Goal: Navigation & Orientation: Find specific page/section

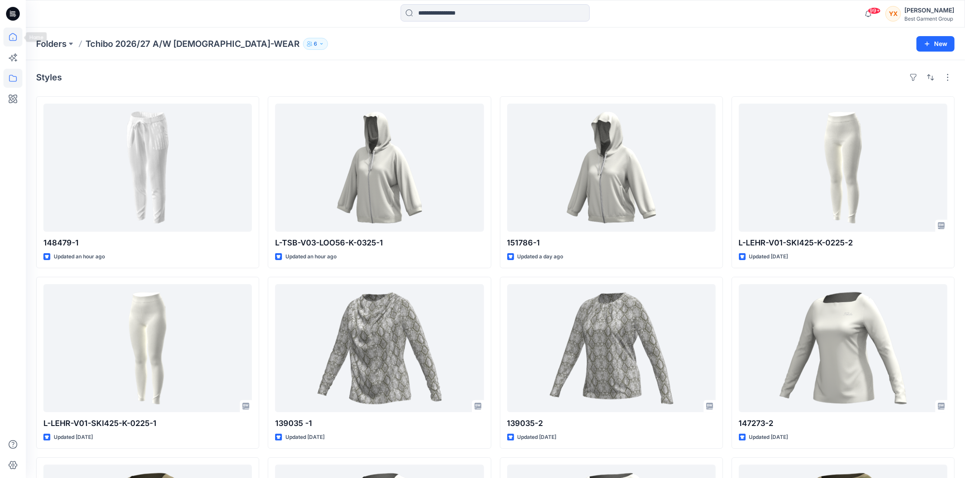
click at [15, 30] on icon at bounding box center [12, 36] width 19 height 19
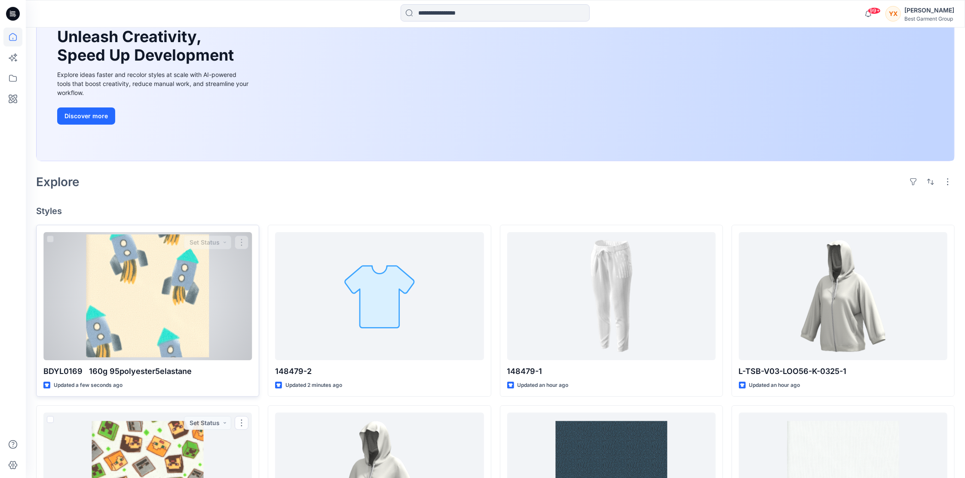
scroll to position [57, 0]
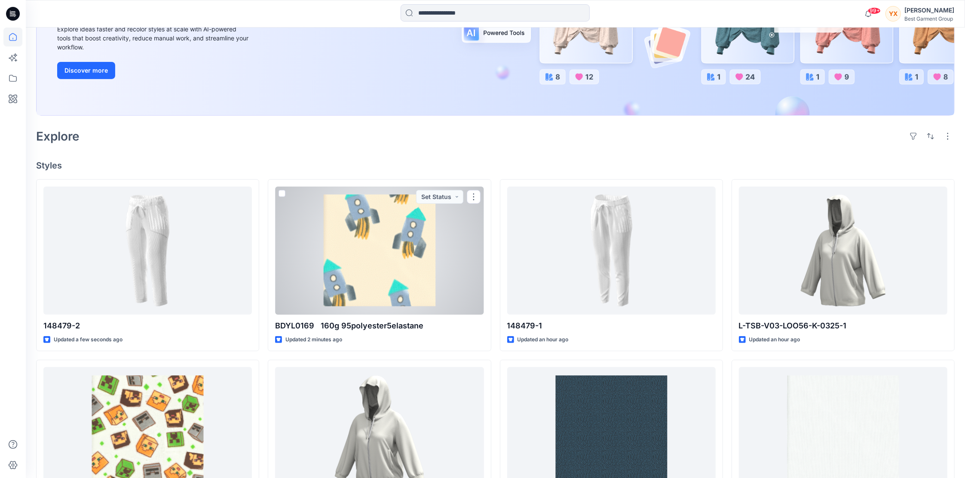
scroll to position [172, 0]
